Goal: Task Accomplishment & Management: Manage account settings

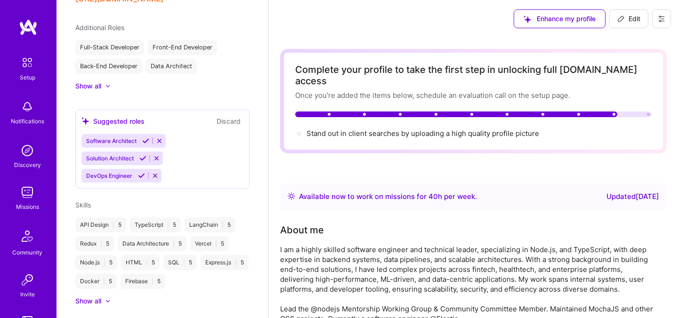
scroll to position [388, 0]
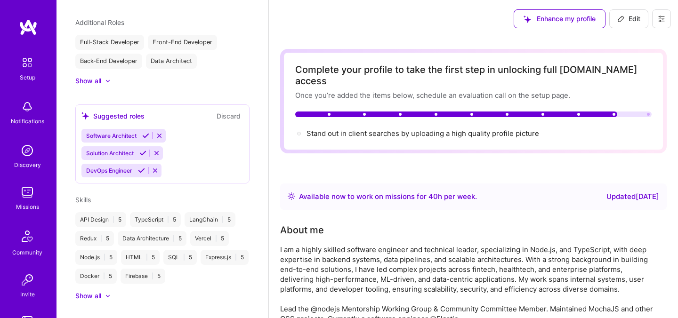
click at [663, 20] on icon at bounding box center [662, 19] width 8 height 8
click at [617, 83] on button "Log Out" at bounding box center [635, 88] width 71 height 24
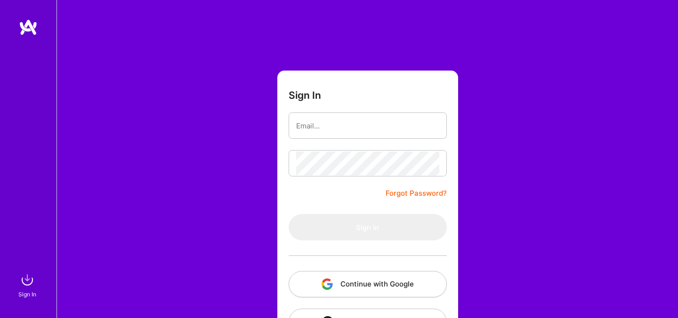
click at [323, 272] on button "Continue with Google" at bounding box center [368, 284] width 158 height 26
